Goal: Task Accomplishment & Management: Manage account settings

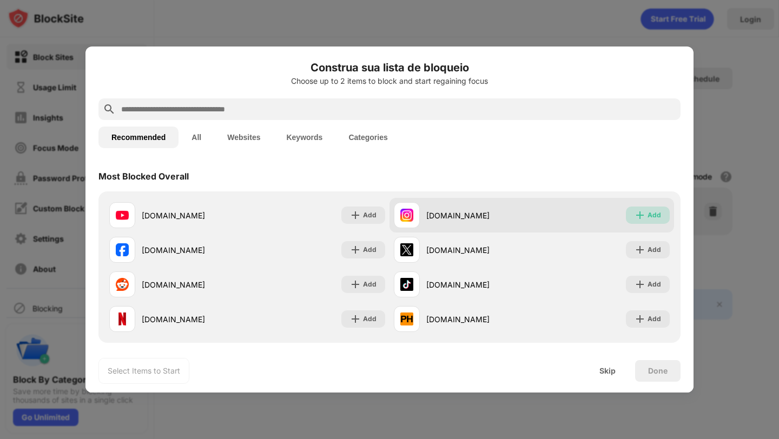
click at [639, 215] on div "Add" at bounding box center [648, 215] width 44 height 17
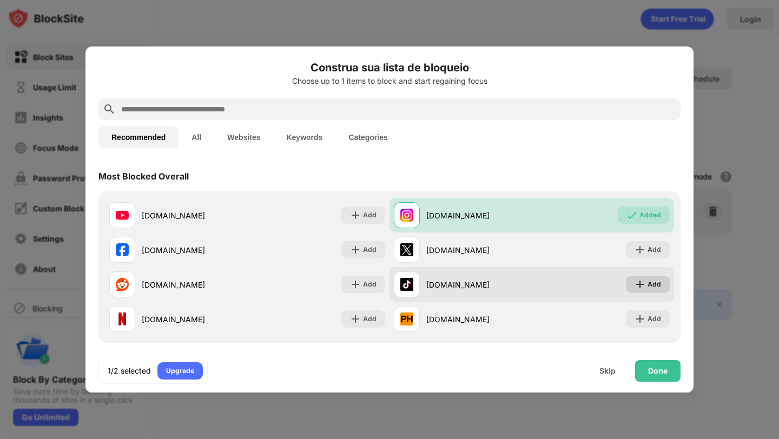
click at [647, 283] on div "Add" at bounding box center [654, 284] width 14 height 11
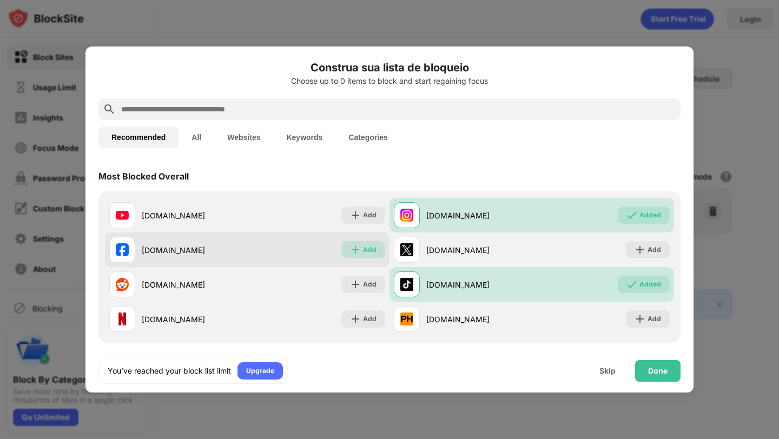
click at [363, 251] on div "Add" at bounding box center [370, 249] width 14 height 11
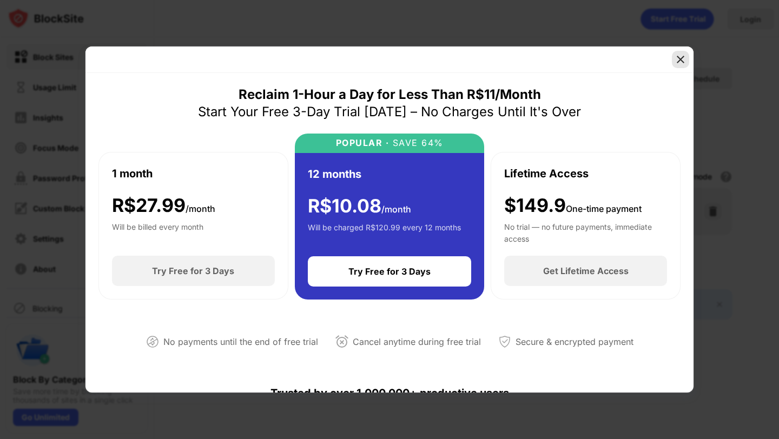
click at [679, 58] on img at bounding box center [680, 59] width 11 height 11
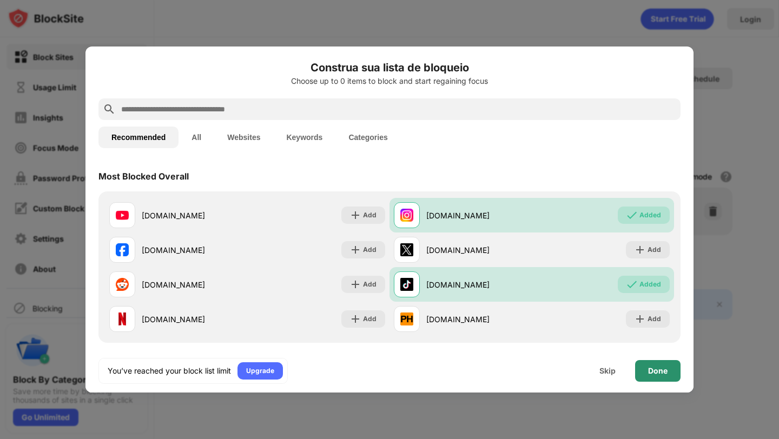
click at [661, 374] on div "Done" at bounding box center [657, 371] width 19 height 9
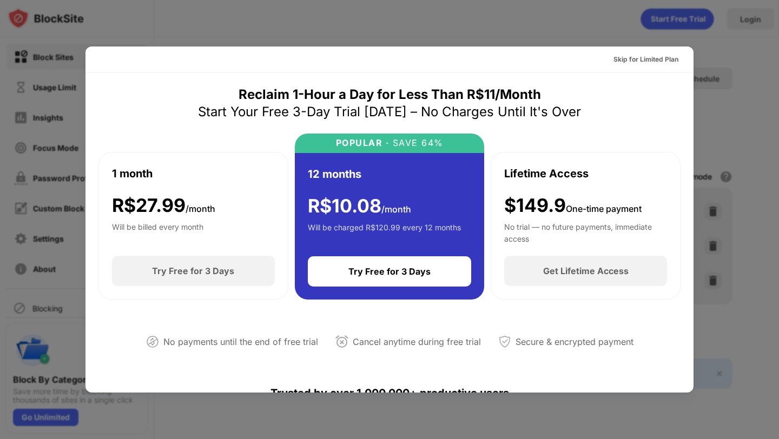
click at [739, 121] on div at bounding box center [389, 219] width 779 height 439
click at [647, 58] on div "Skip for Limited Plan" at bounding box center [645, 59] width 65 height 11
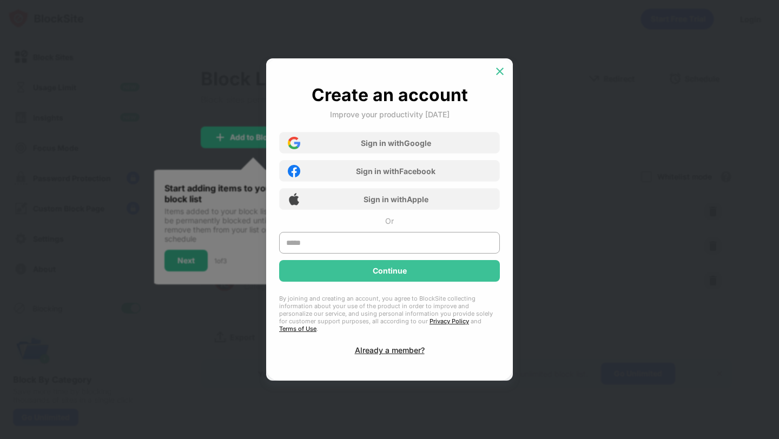
click at [500, 77] on img at bounding box center [499, 71] width 11 height 11
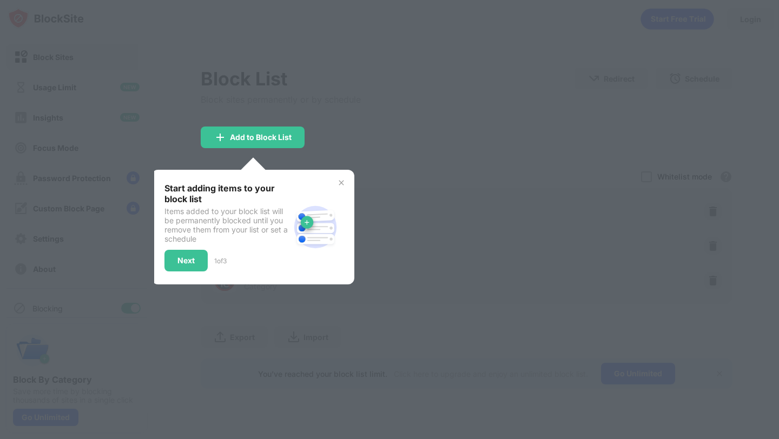
click at [513, 181] on div at bounding box center [389, 219] width 779 height 439
click at [289, 170] on div "Start adding items to your block list Items added to your block list will be pe…" at bounding box center [252, 227] width 203 height 115
click at [345, 182] on img at bounding box center [341, 182] width 9 height 9
click at [341, 182] on div "Blocked Items Whitelist mode Block all websites except for those in your whitel…" at bounding box center [466, 176] width 531 height 22
